Goal: Register for event/course

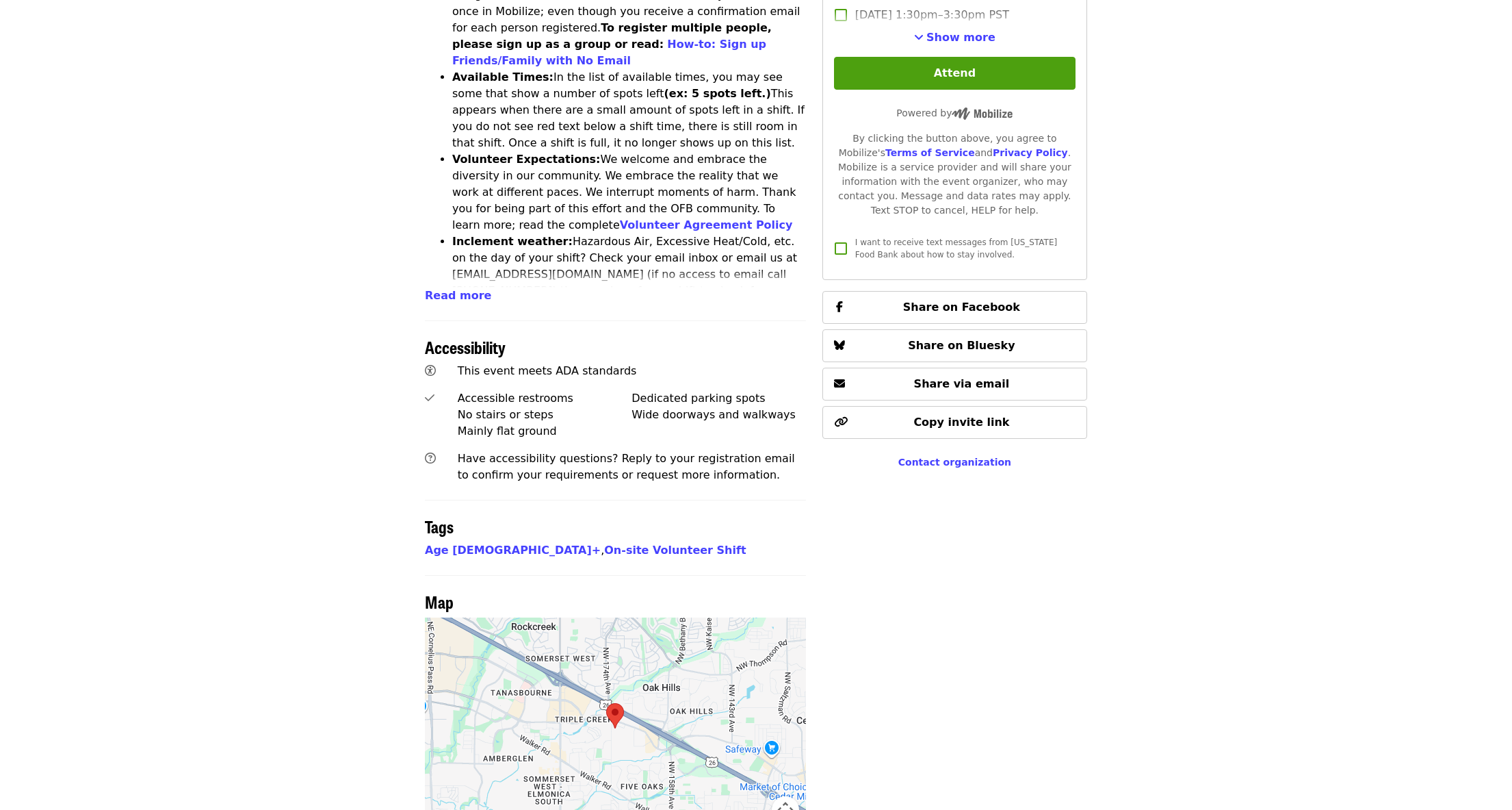
scroll to position [822, 0]
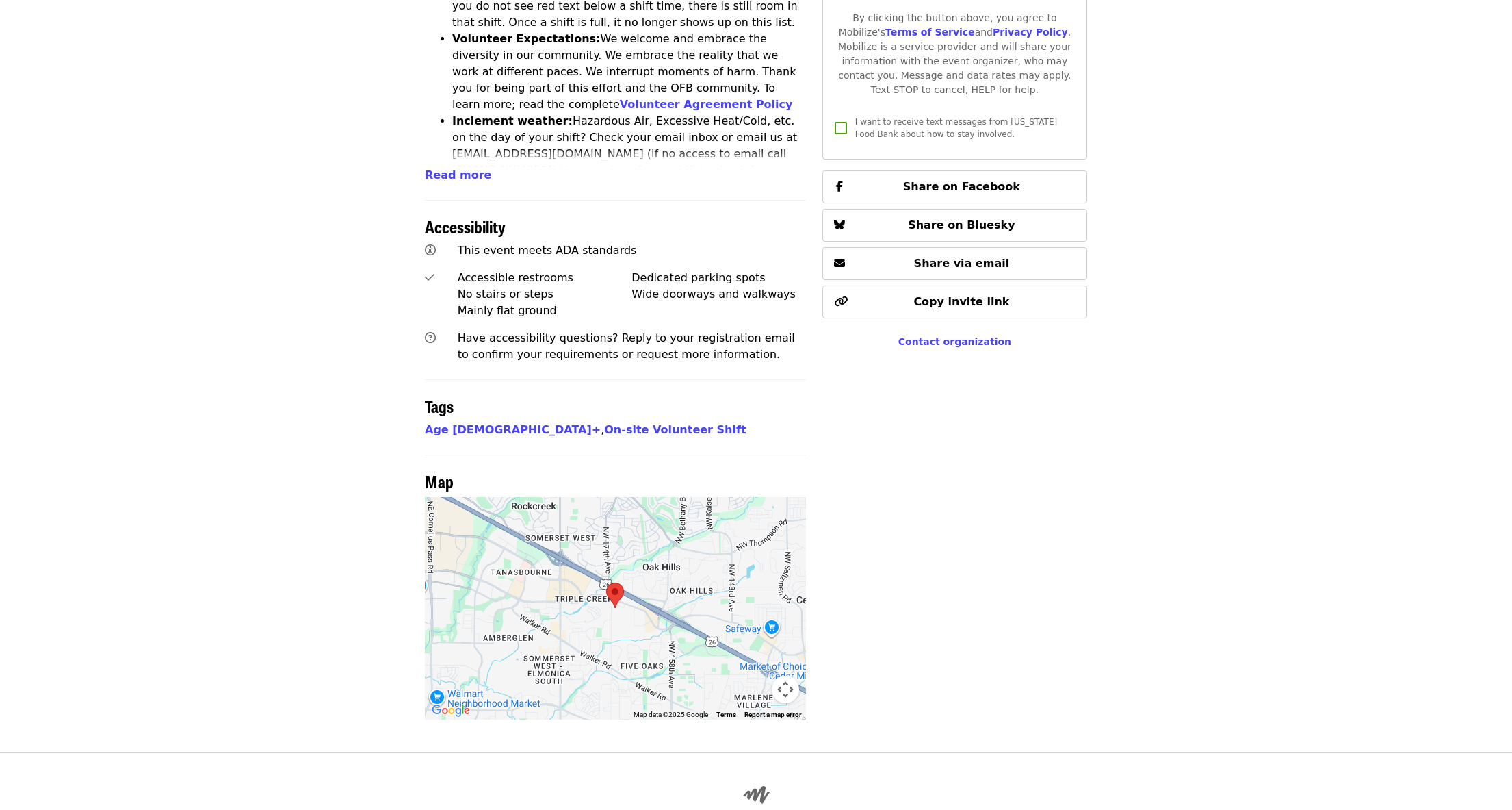
click at [618, 582] on img at bounding box center [615, 595] width 17 height 25
click at [616, 582] on img at bounding box center [615, 595] width 17 height 25
click at [791, 675] on button "Map camera controls" at bounding box center [786, 689] width 27 height 27
click at [749, 607] on button "Zoom in" at bounding box center [751, 621] width 27 height 27
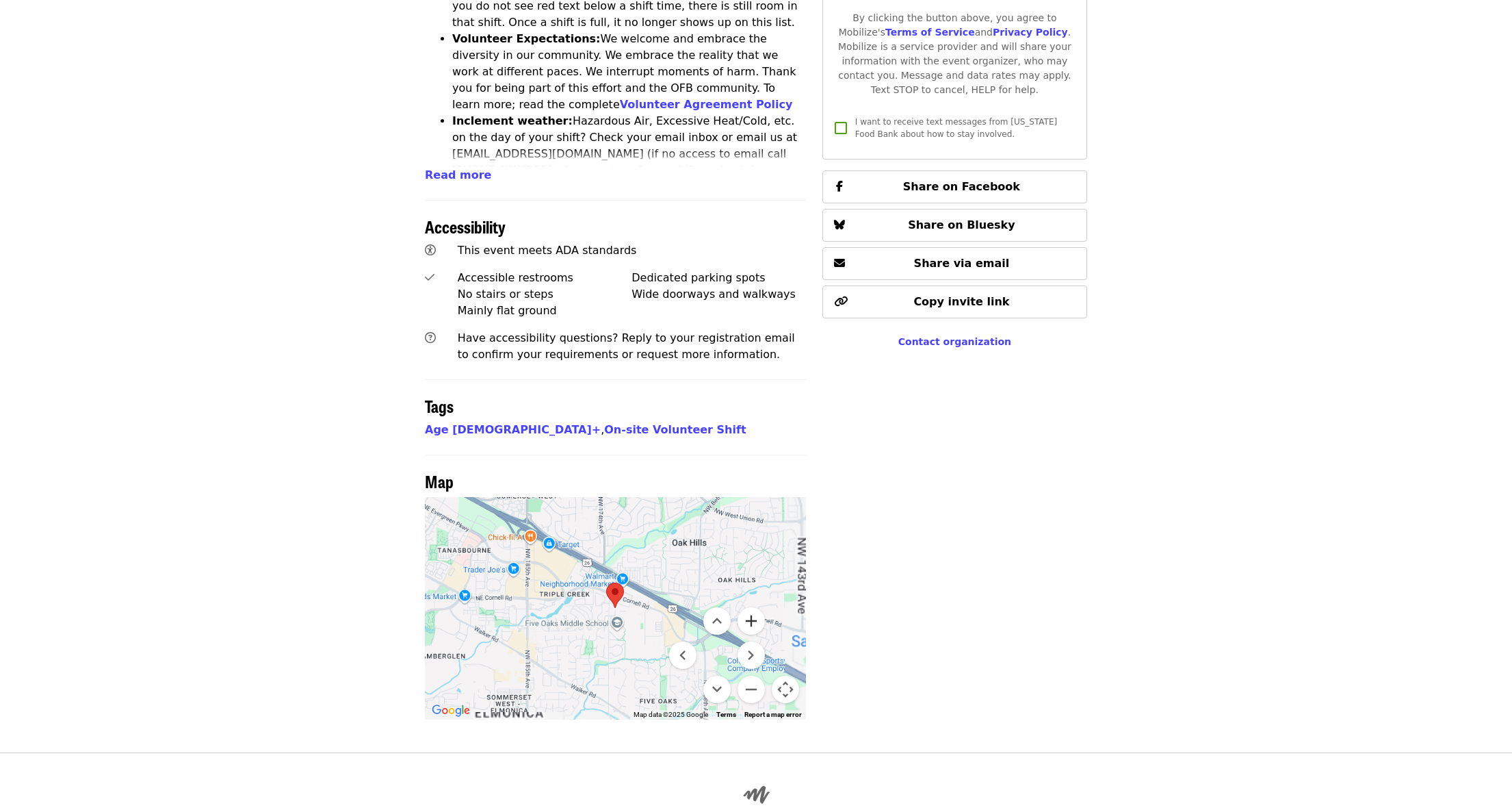
click at [752, 607] on button "Zoom in" at bounding box center [751, 621] width 27 height 27
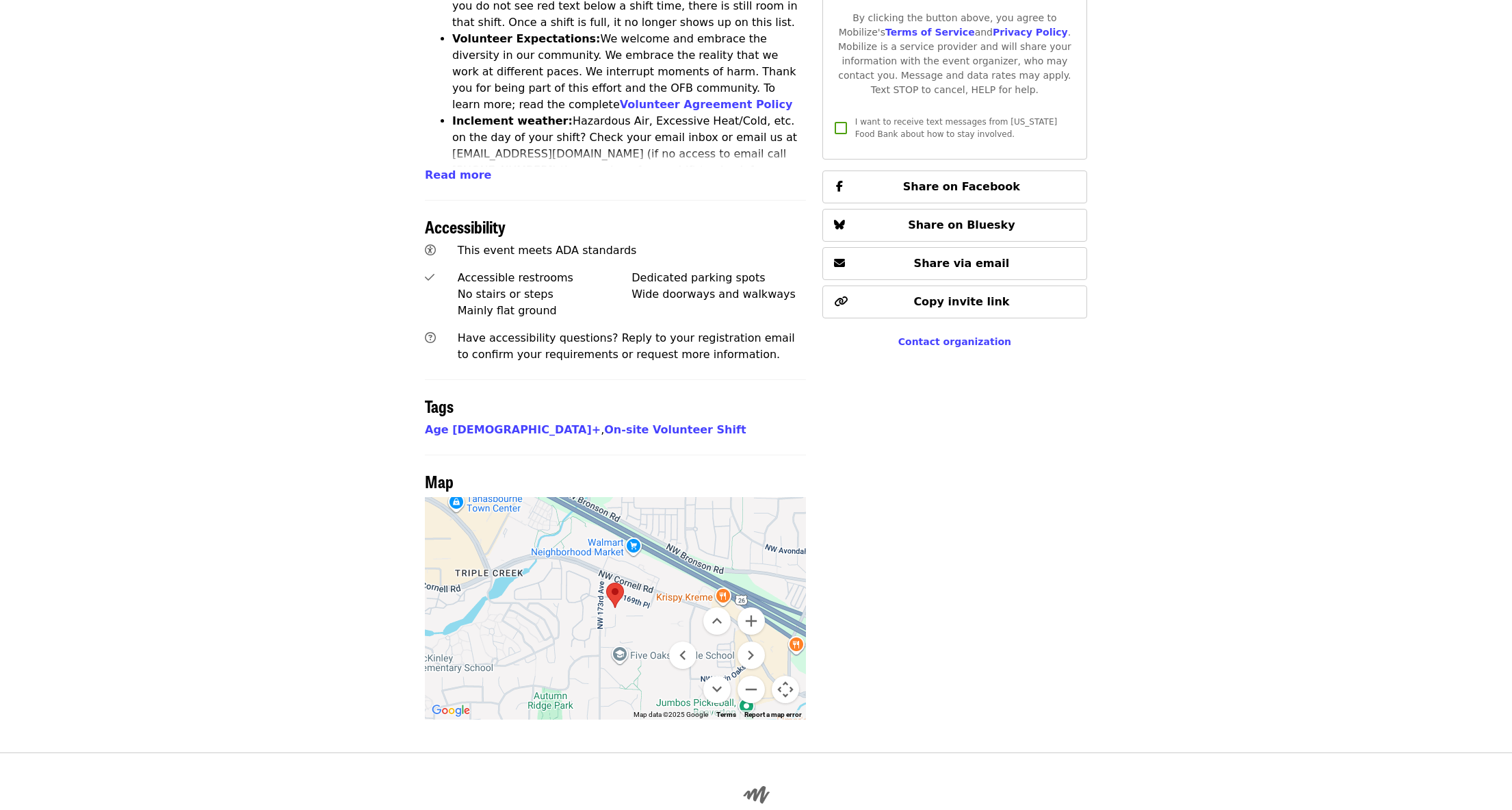
drag, startPoint x: 657, startPoint y: 545, endPoint x: 687, endPoint y: 523, distance: 37.2
click at [687, 523] on div at bounding box center [615, 607] width 381 height 222
drag, startPoint x: 556, startPoint y: 510, endPoint x: 606, endPoint y: 528, distance: 53.1
click at [606, 528] on div at bounding box center [615, 607] width 381 height 222
drag, startPoint x: 645, startPoint y: 470, endPoint x: 662, endPoint y: 508, distance: 41.6
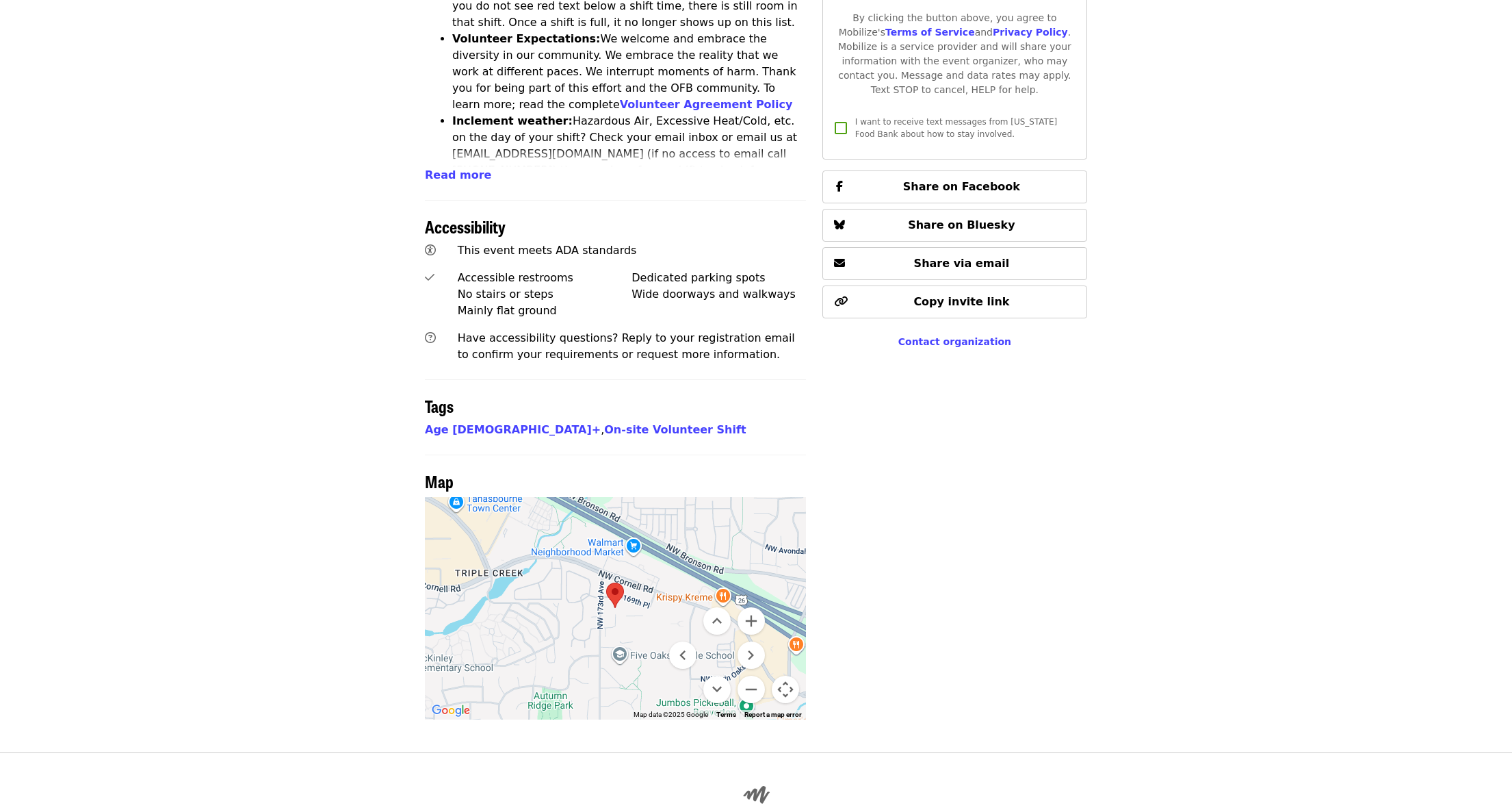
click at [662, 508] on div at bounding box center [615, 607] width 381 height 222
click at [755, 641] on button "Move right" at bounding box center [751, 655] width 27 height 27
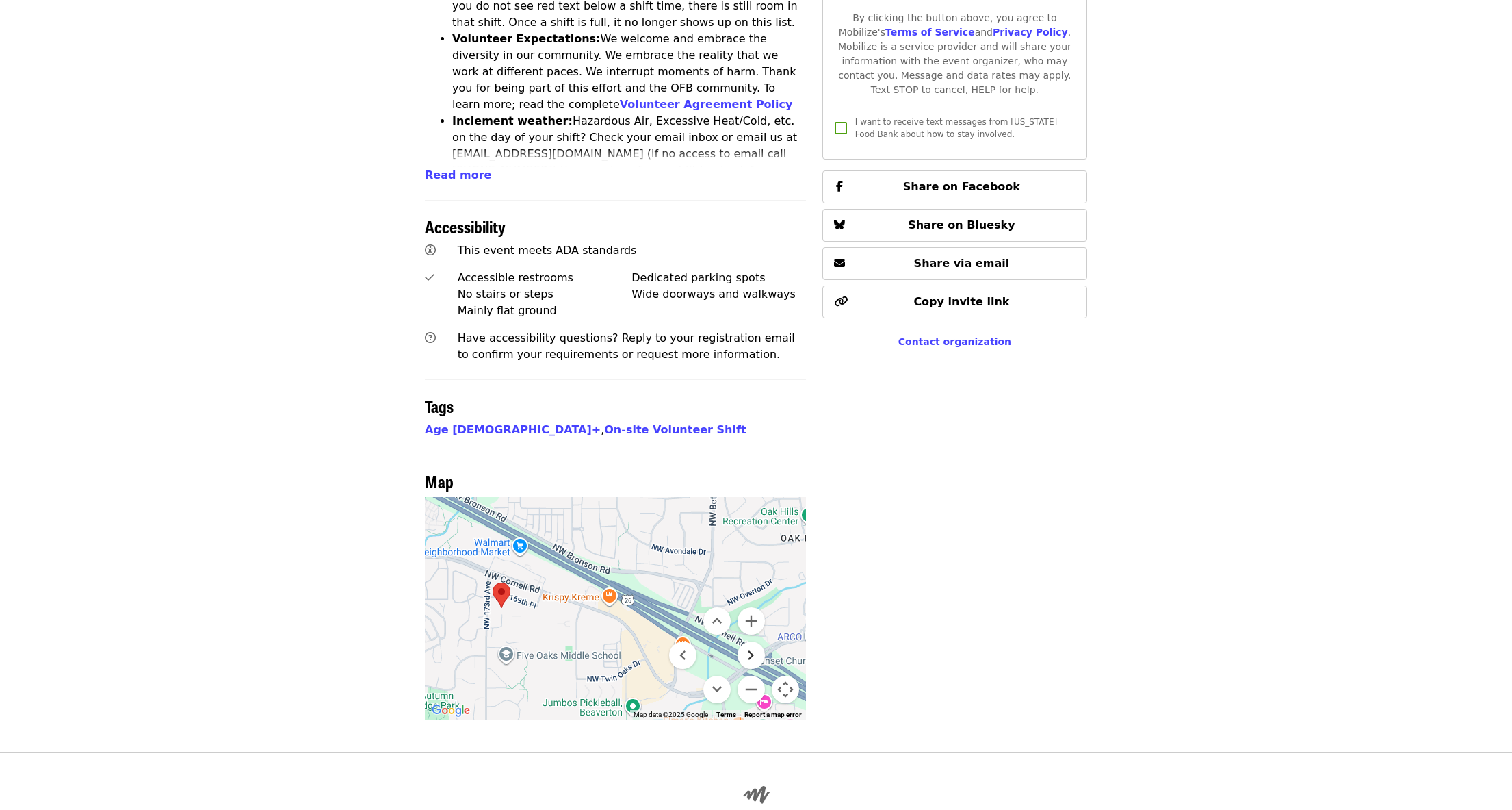
click at [754, 641] on button "Move right" at bounding box center [751, 655] width 27 height 27
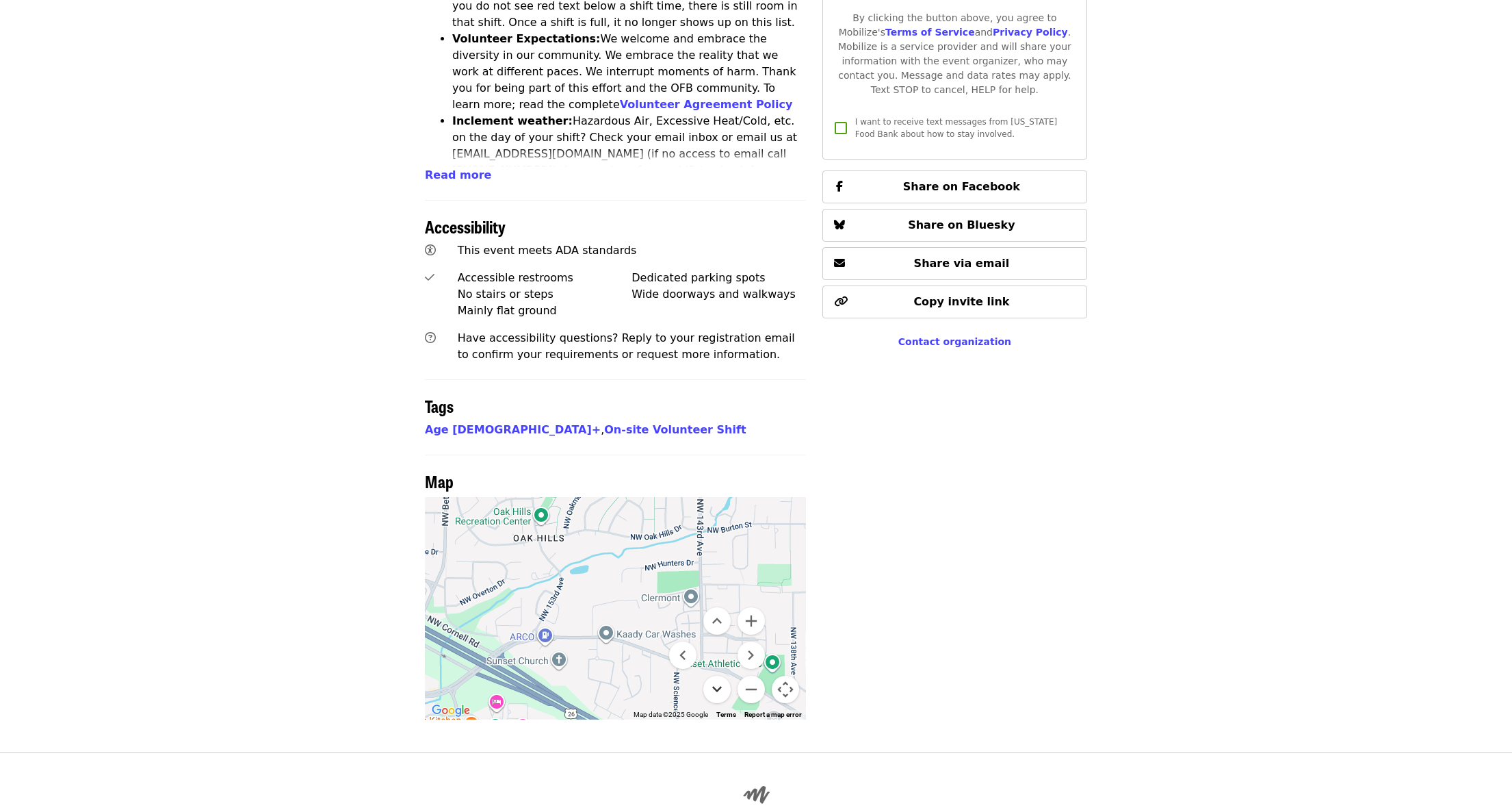
click at [721, 675] on button "Move down" at bounding box center [717, 689] width 27 height 27
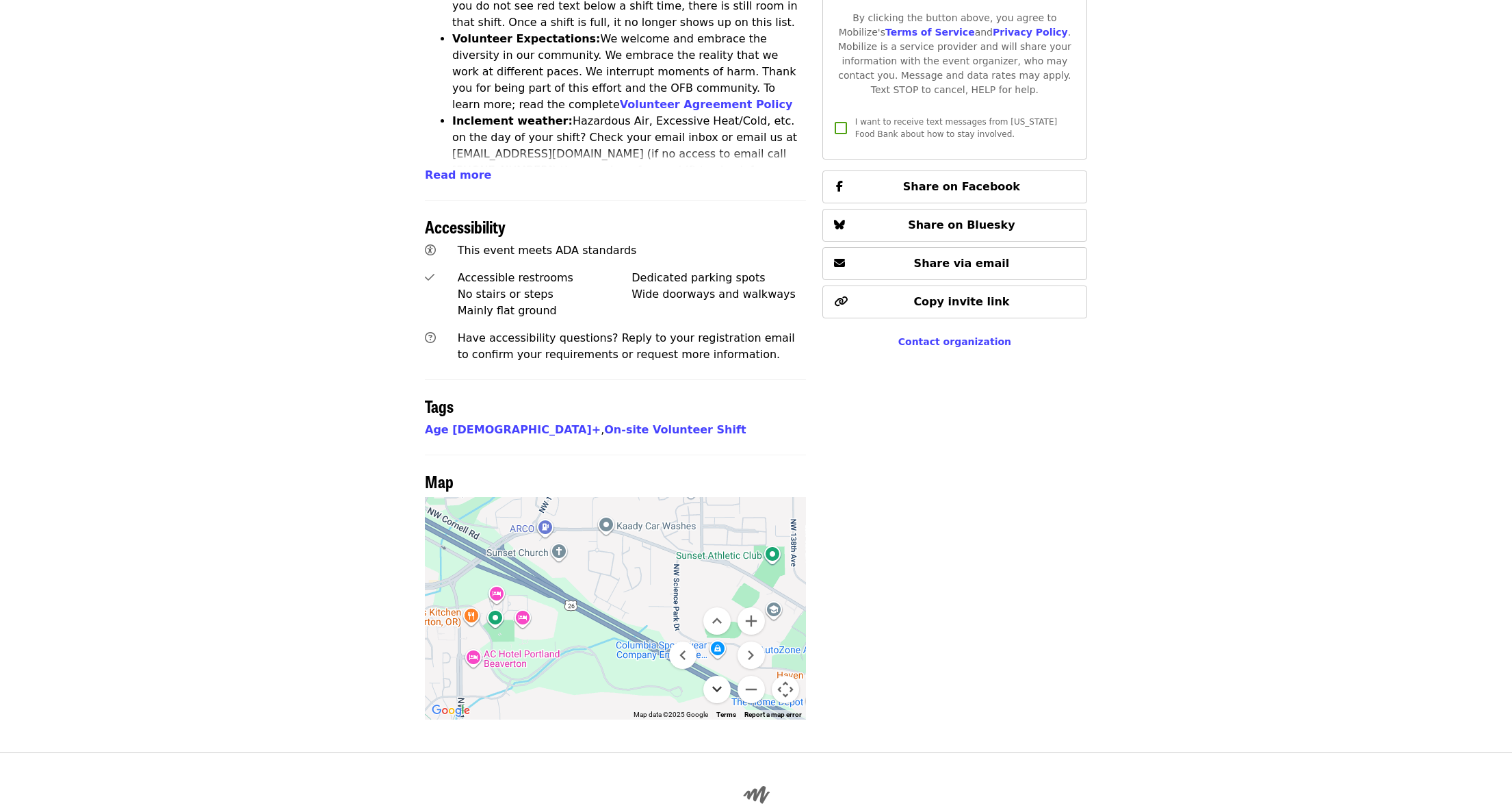
click at [722, 675] on button "Move down" at bounding box center [717, 689] width 27 height 27
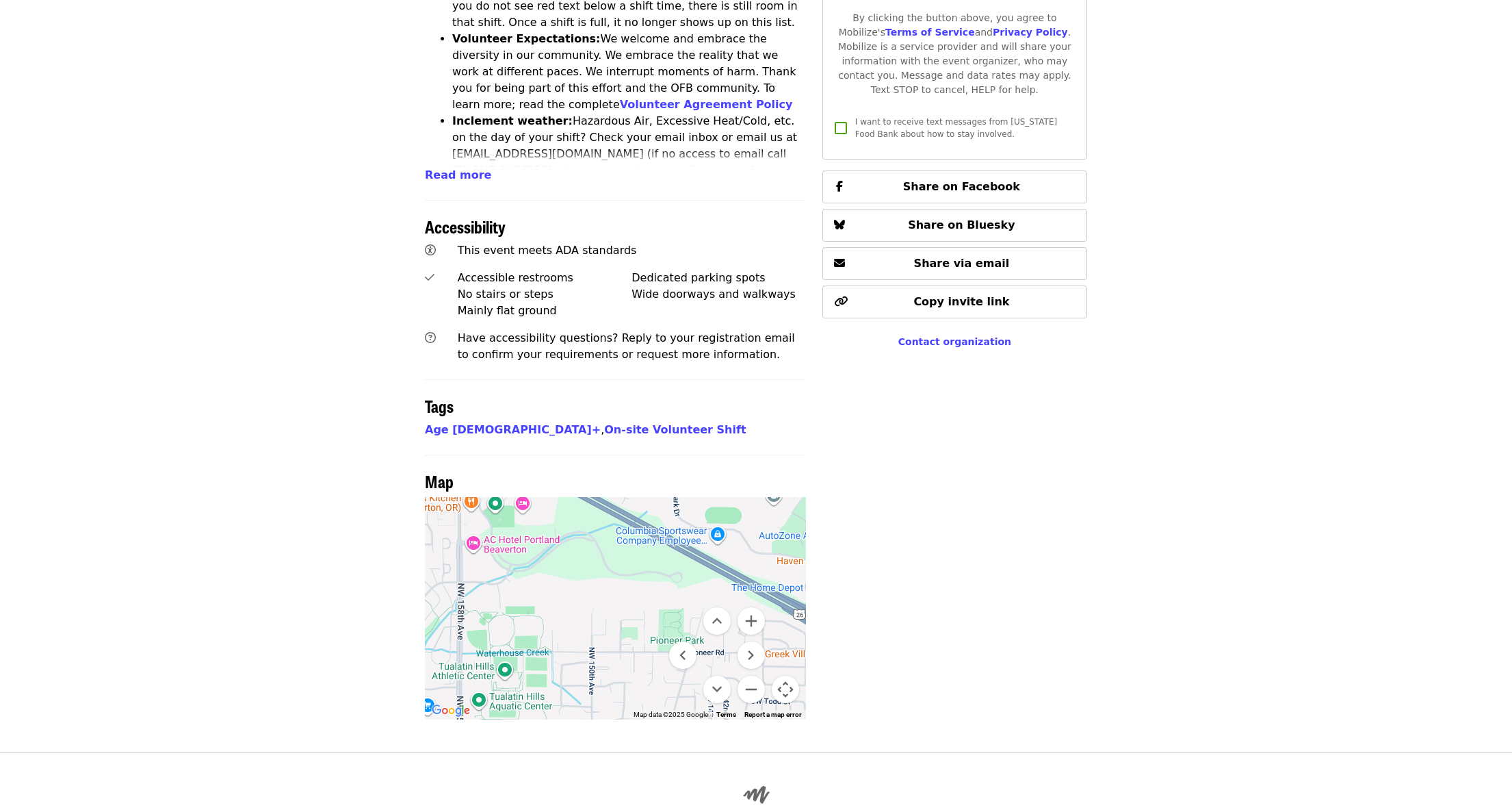
click at [786, 675] on button "Map camera controls" at bounding box center [786, 689] width 27 height 27
click at [757, 607] on menu at bounding box center [717, 655] width 96 height 96
click at [749, 675] on button "Zoom out" at bounding box center [751, 689] width 27 height 27
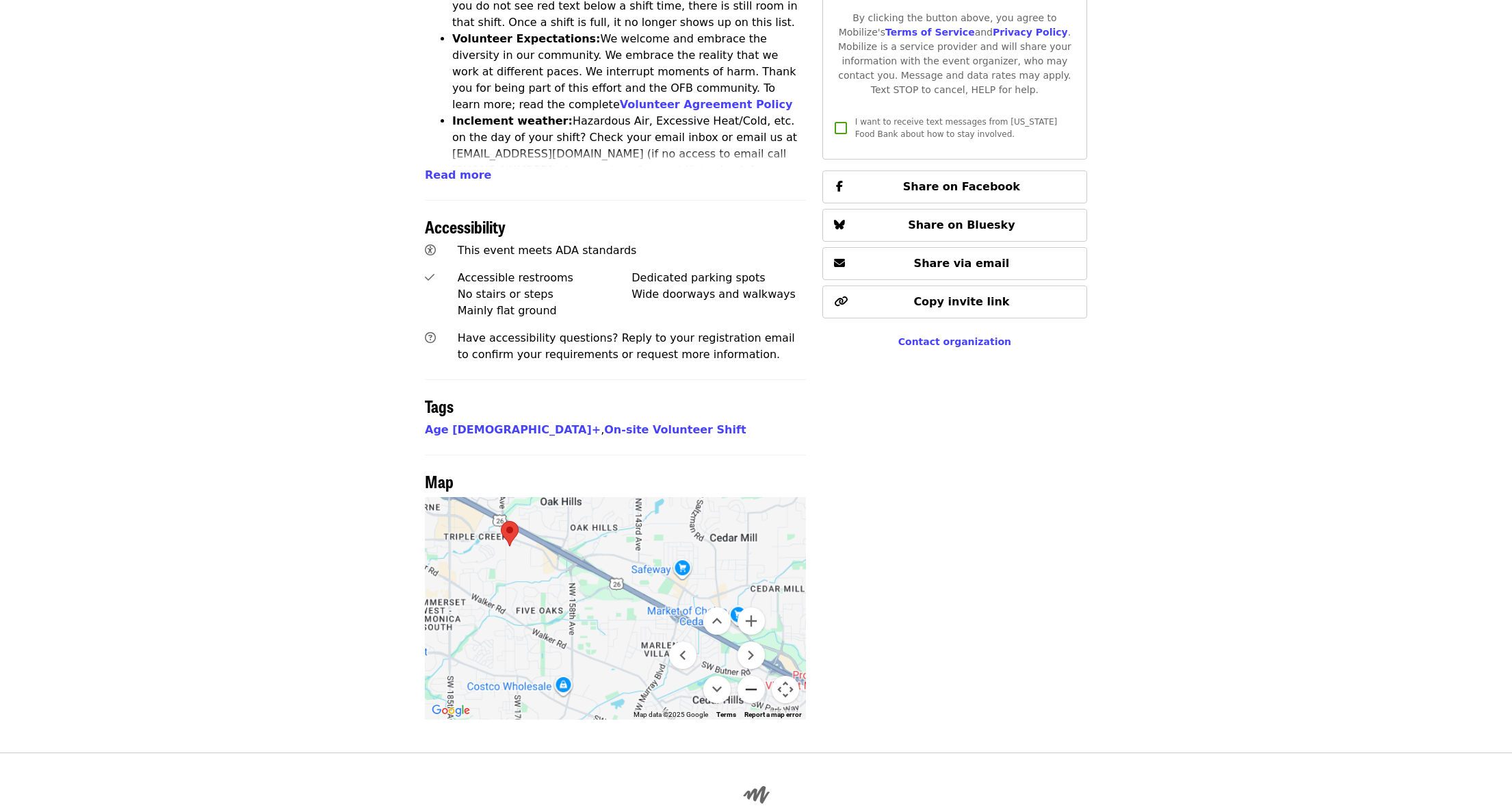
click at [749, 675] on button "Zoom out" at bounding box center [751, 689] width 27 height 27
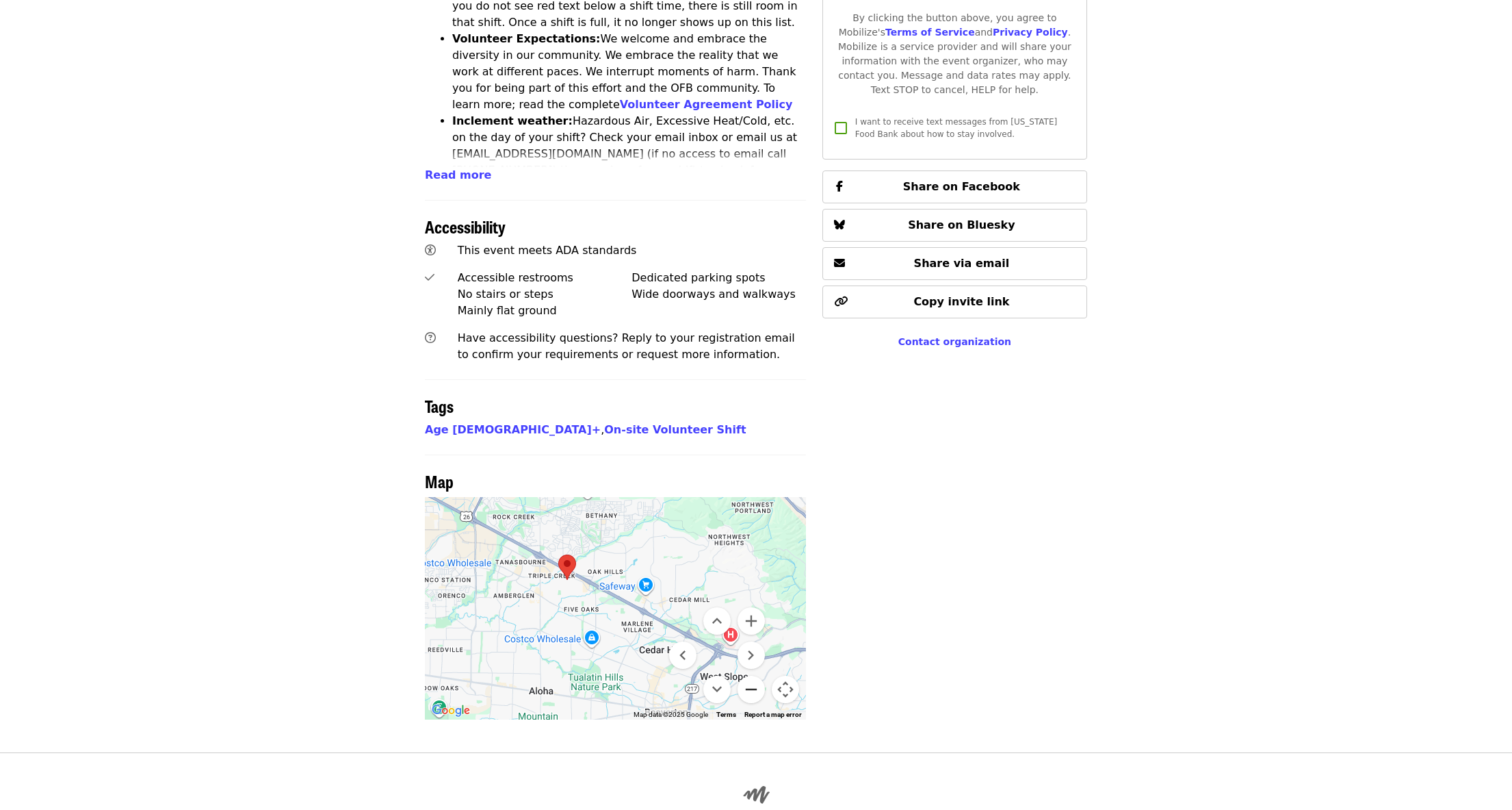
click at [754, 675] on button "Zoom out" at bounding box center [751, 689] width 27 height 27
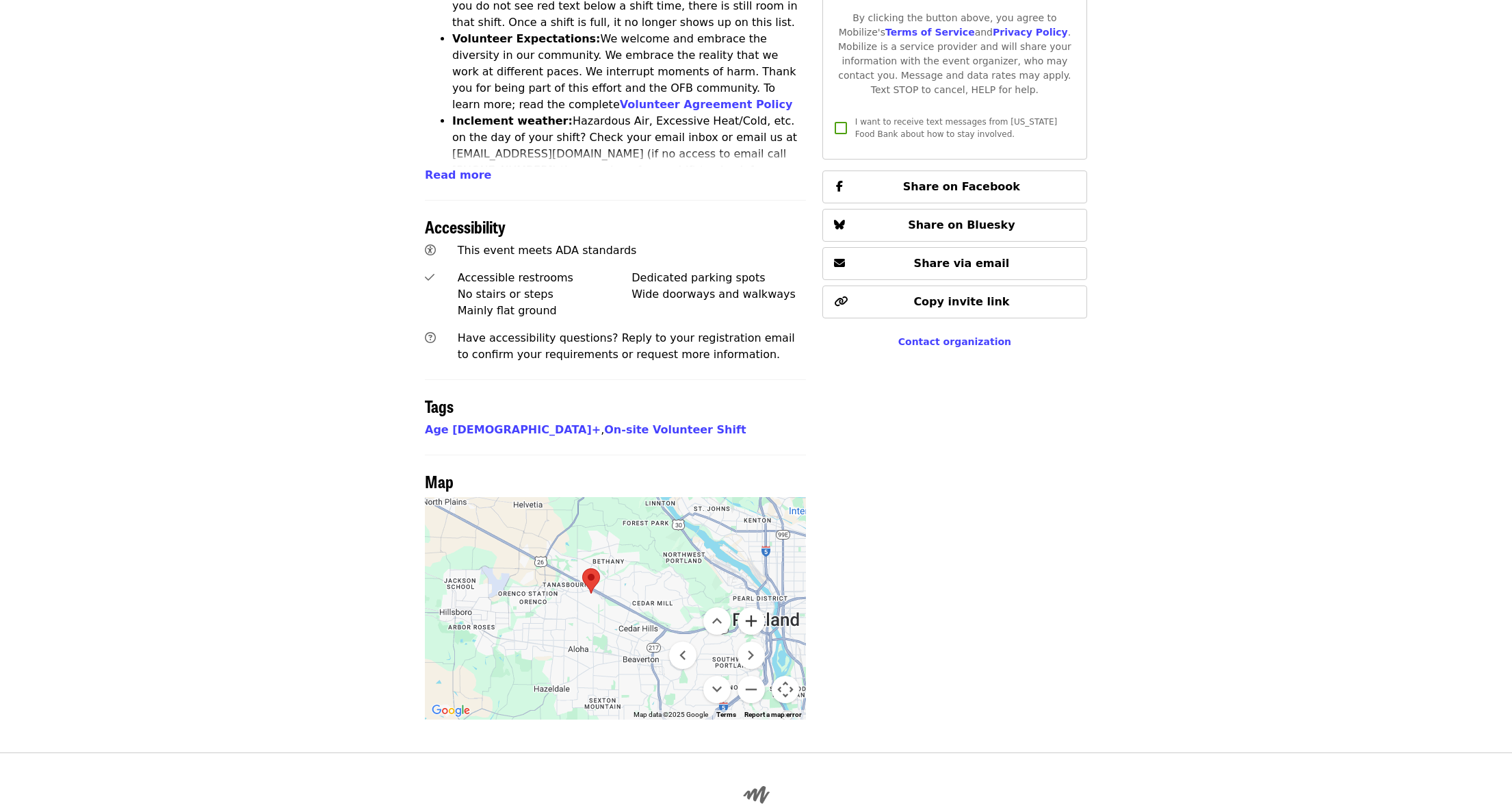
click at [753, 607] on button "Zoom in" at bounding box center [751, 621] width 27 height 27
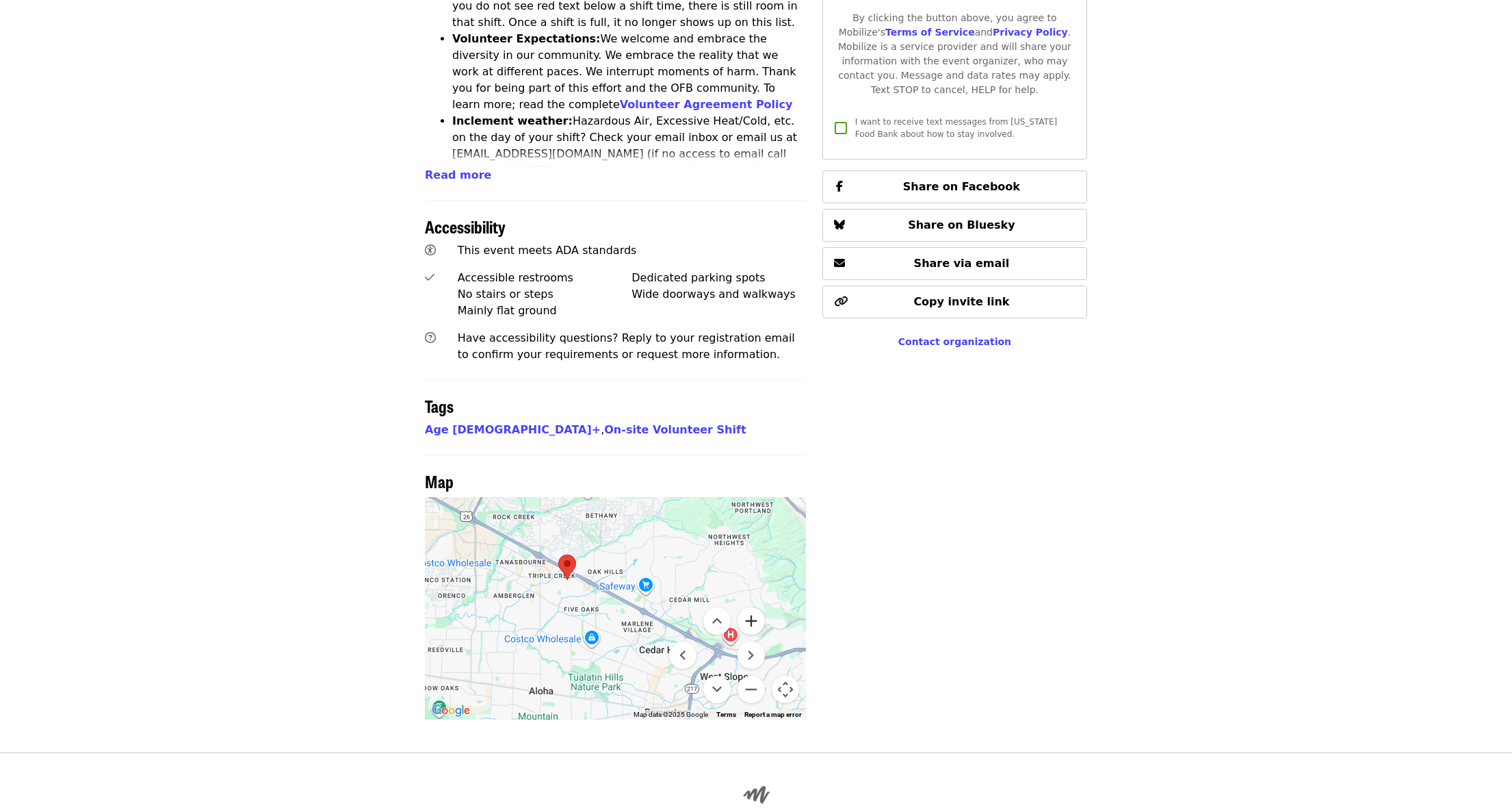
click at [756, 607] on button "Zoom in" at bounding box center [751, 621] width 27 height 27
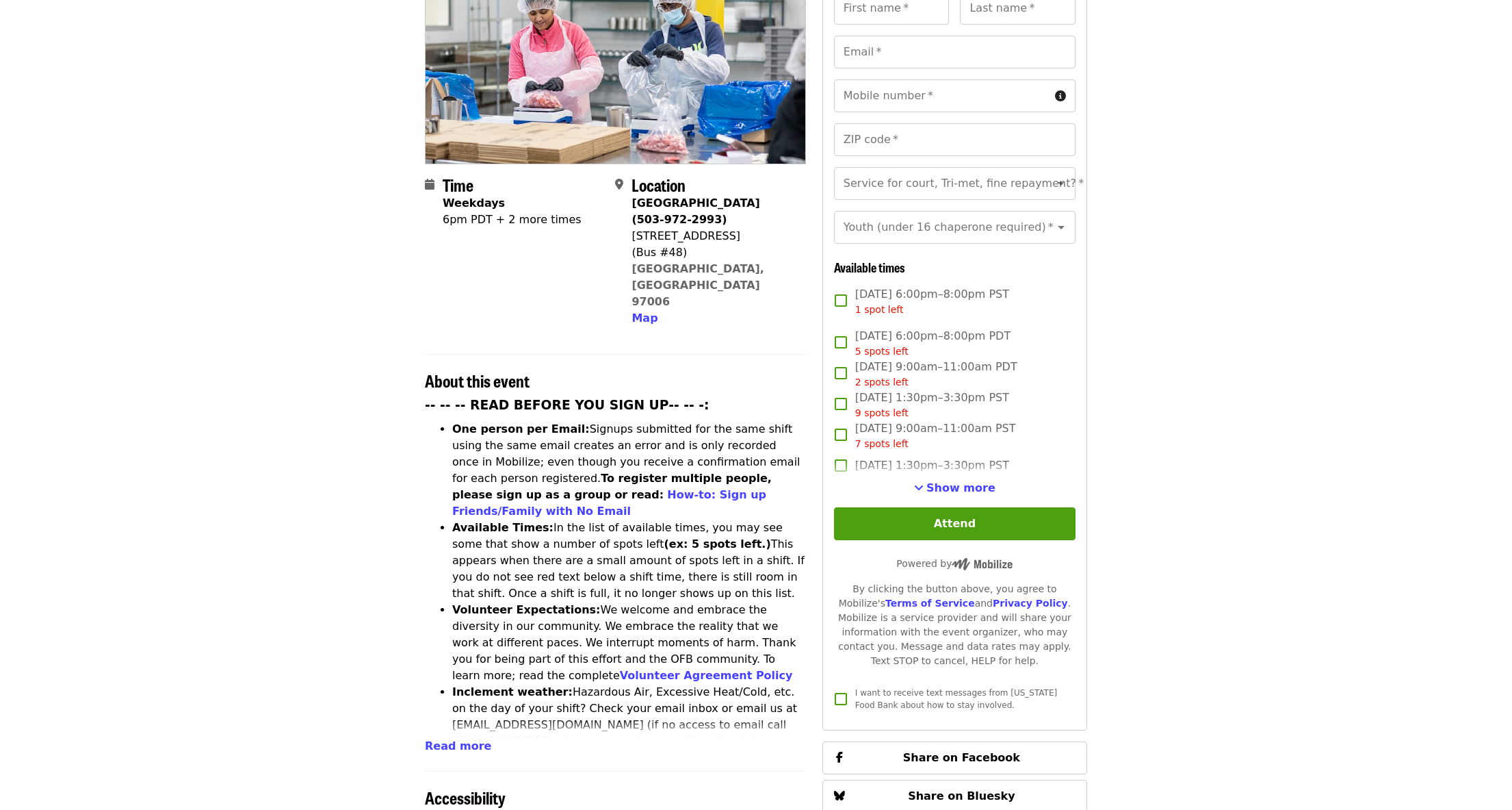
scroll to position [274, 0]
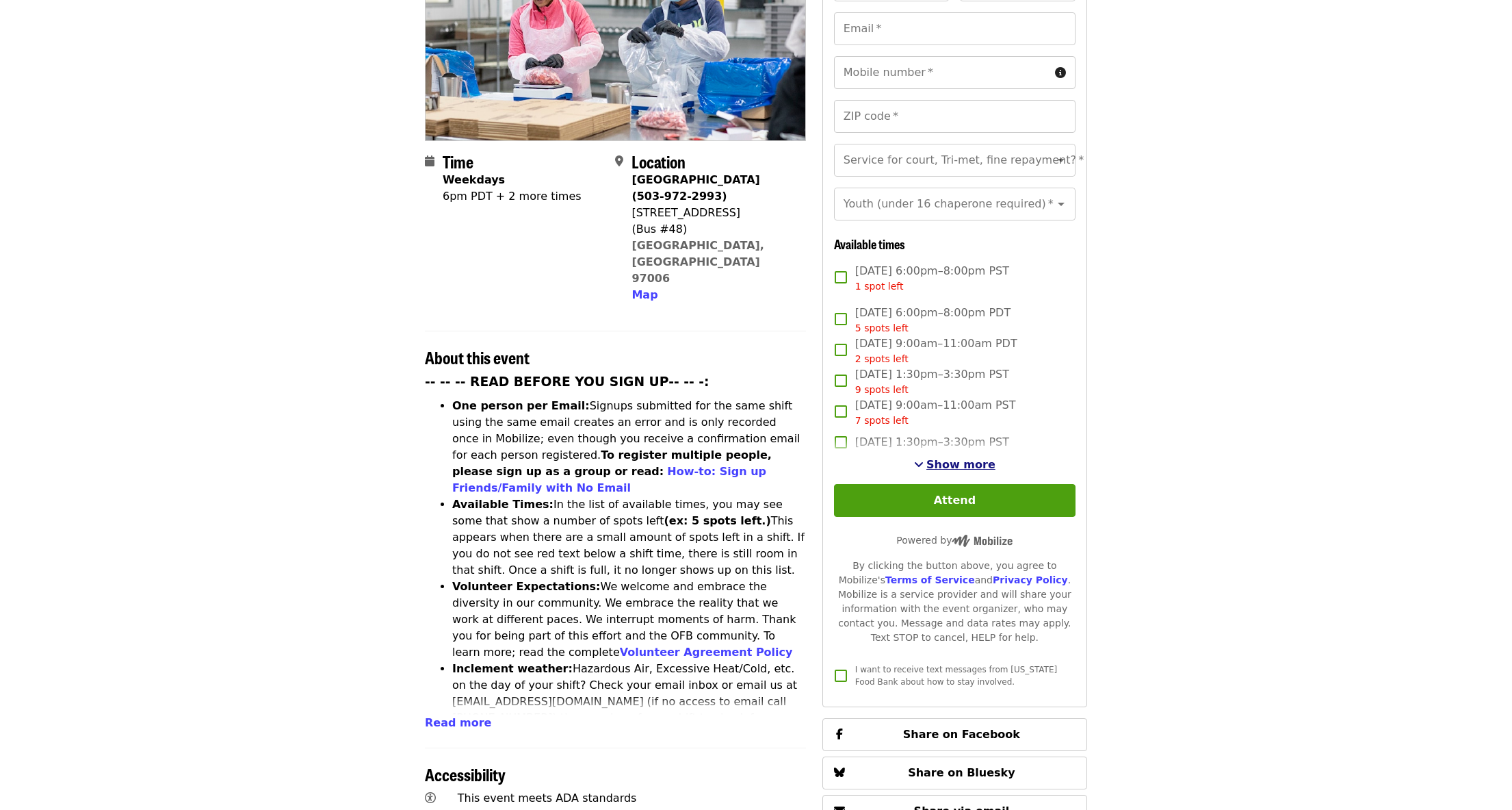
click at [972, 458] on span "Show more" at bounding box center [960, 464] width 69 height 13
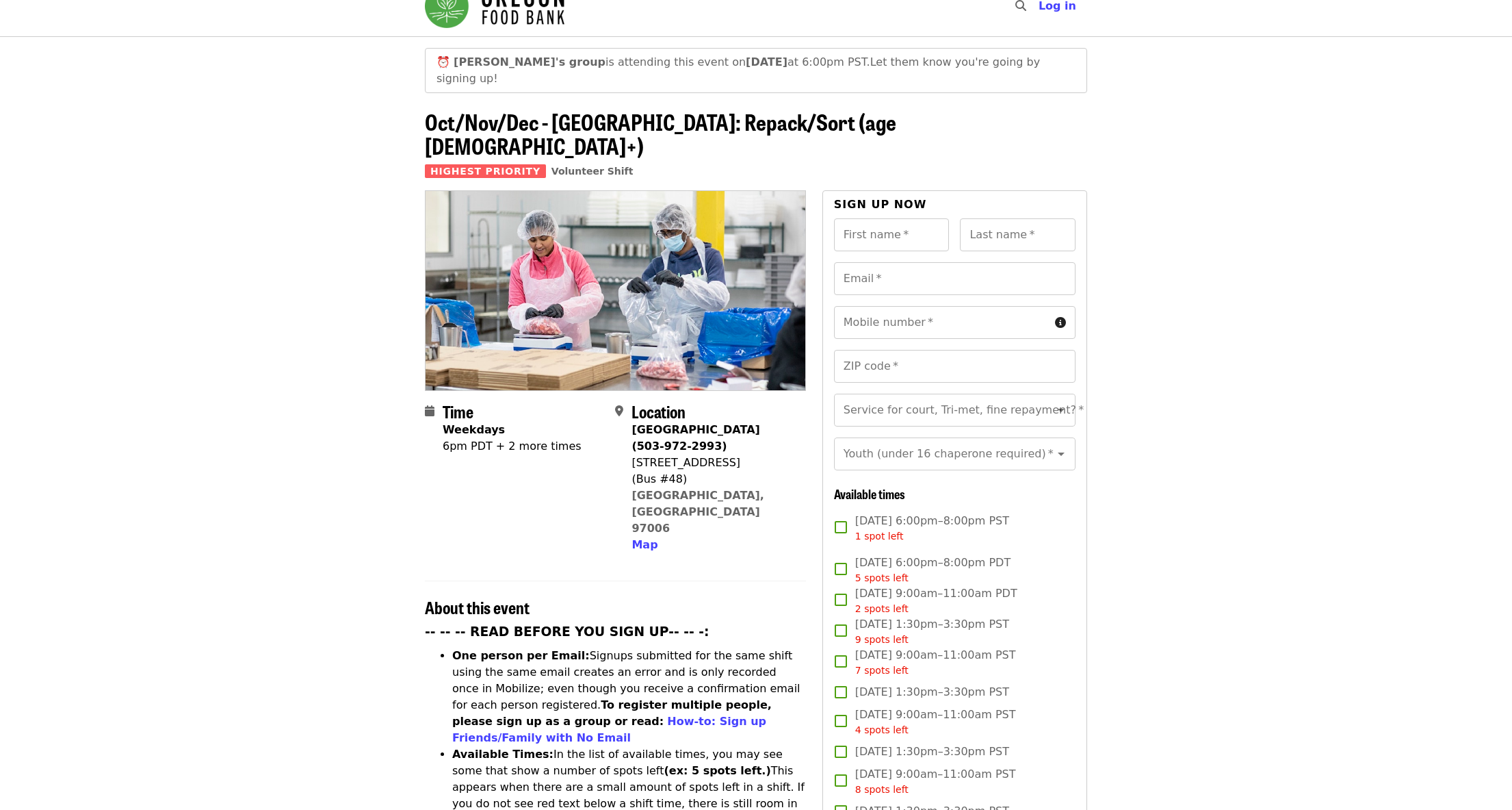
scroll to position [0, 0]
